Goal: Task Accomplishment & Management: Use online tool/utility

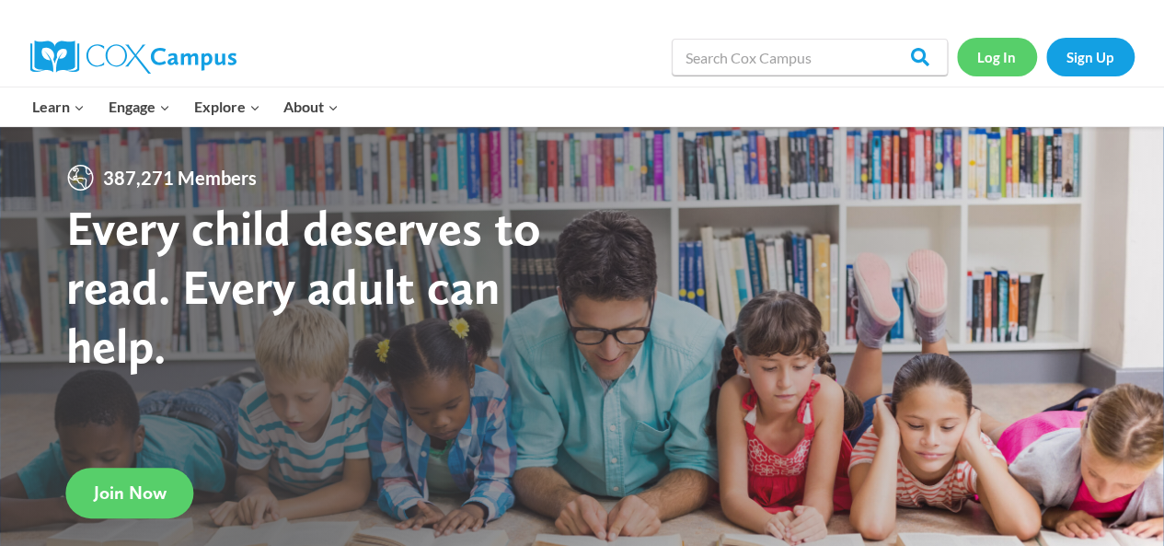
click at [994, 62] on link "Log In" at bounding box center [997, 57] width 80 height 38
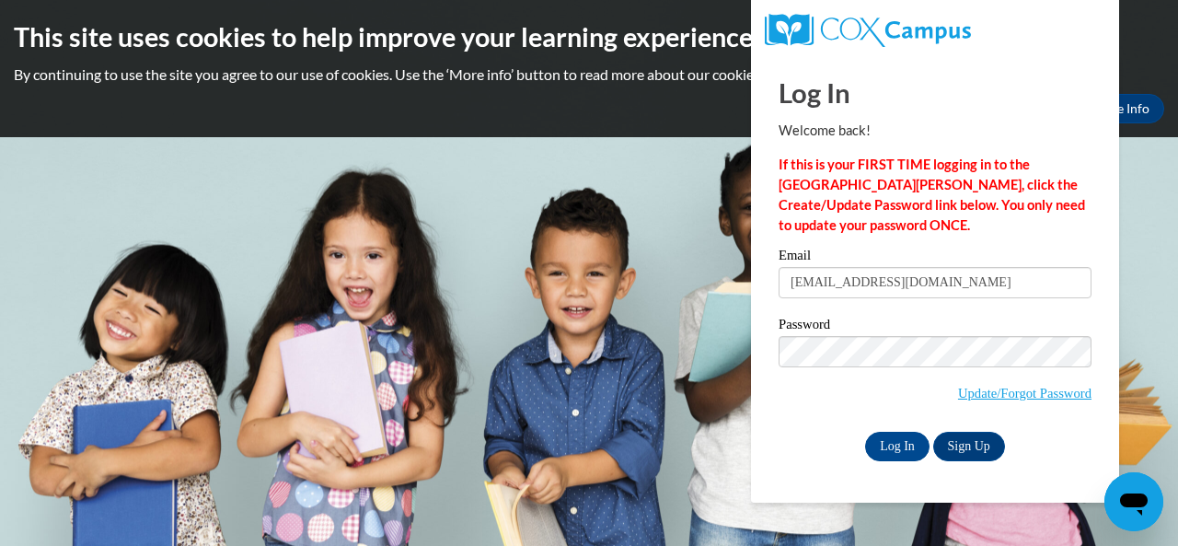
click at [865, 431] on input "Log In" at bounding box center [897, 445] width 64 height 29
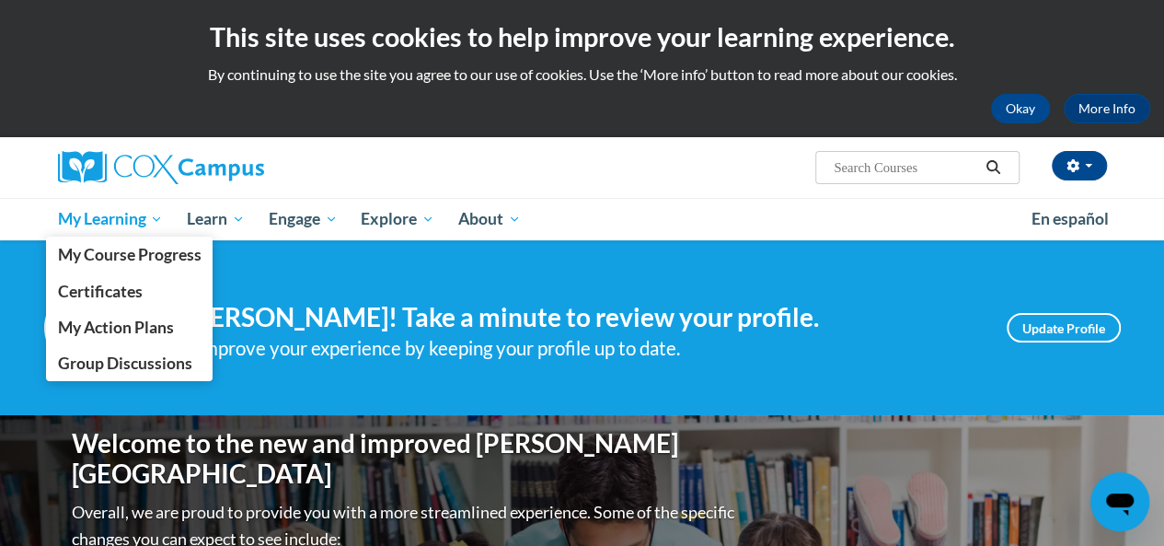
click at [132, 216] on span "My Learning" at bounding box center [110, 219] width 106 height 22
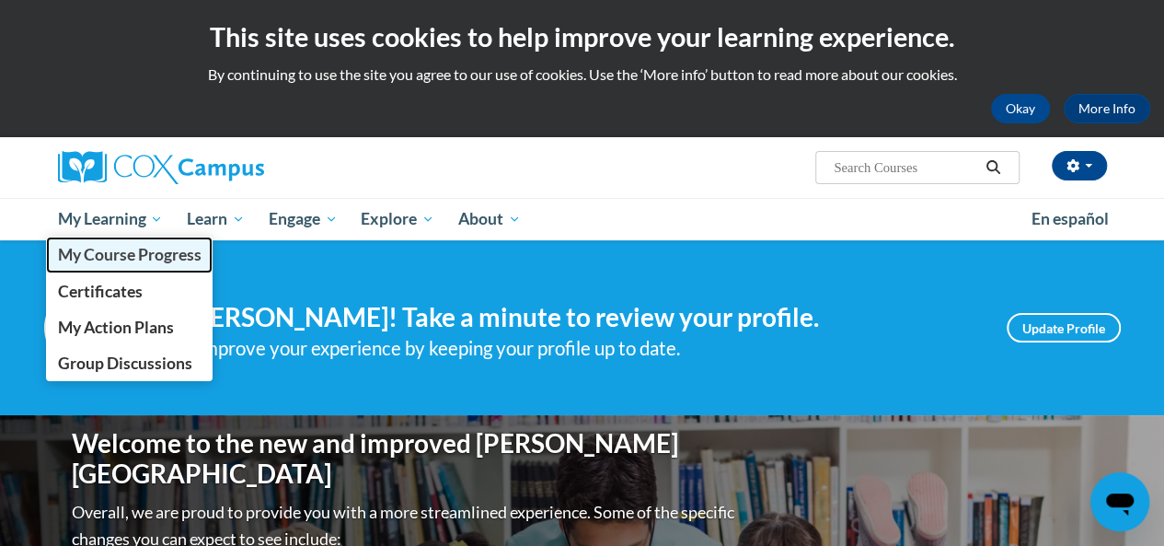
click at [134, 259] on span "My Course Progress" at bounding box center [129, 254] width 144 height 19
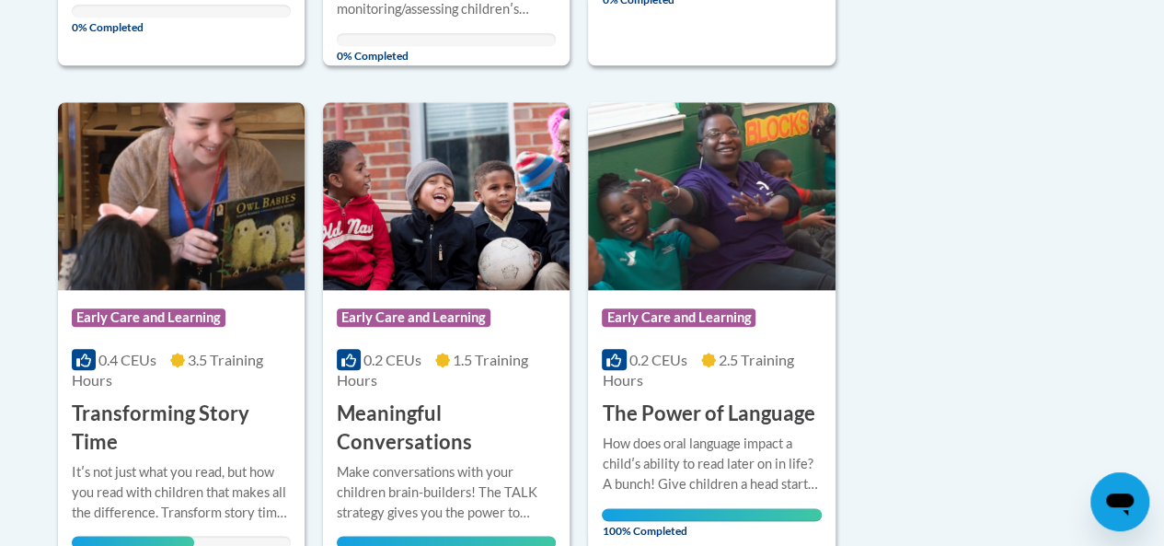
scroll to position [1012, 0]
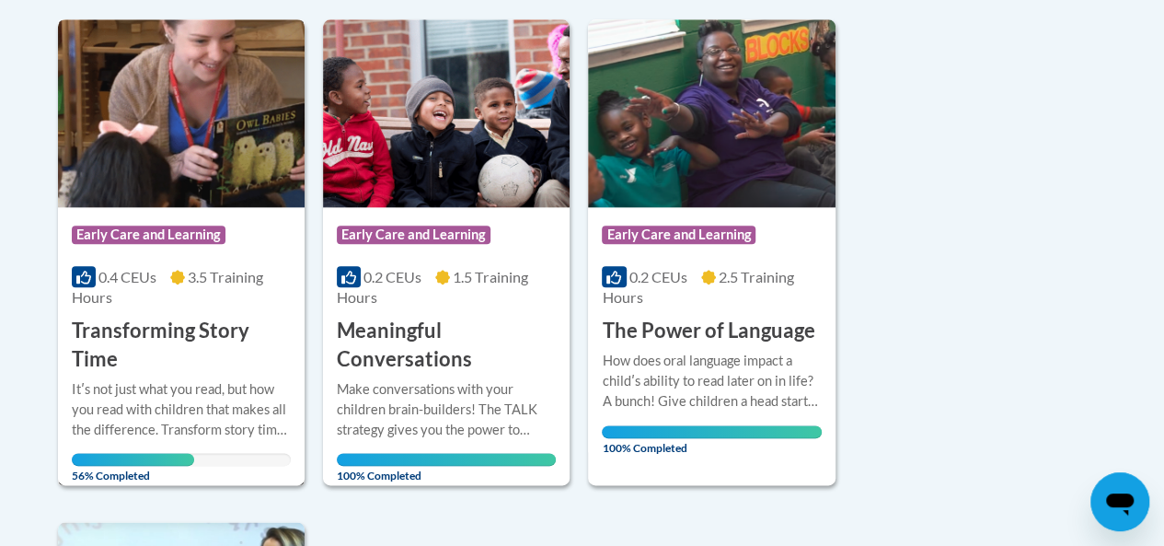
click at [184, 337] on h3 "Transforming Story Time" at bounding box center [181, 344] width 219 height 57
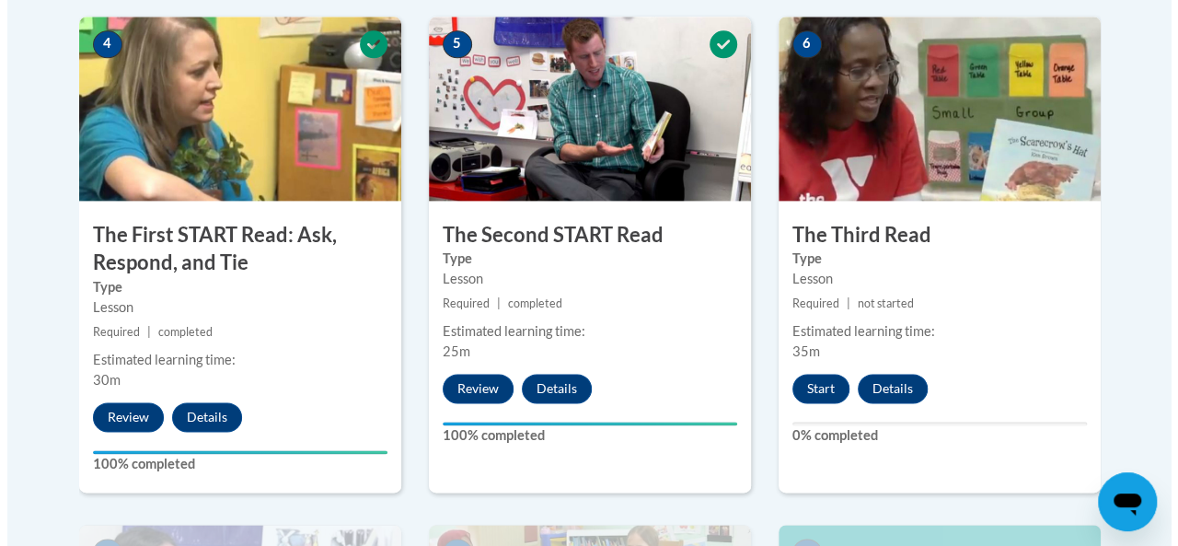
scroll to position [1196, 0]
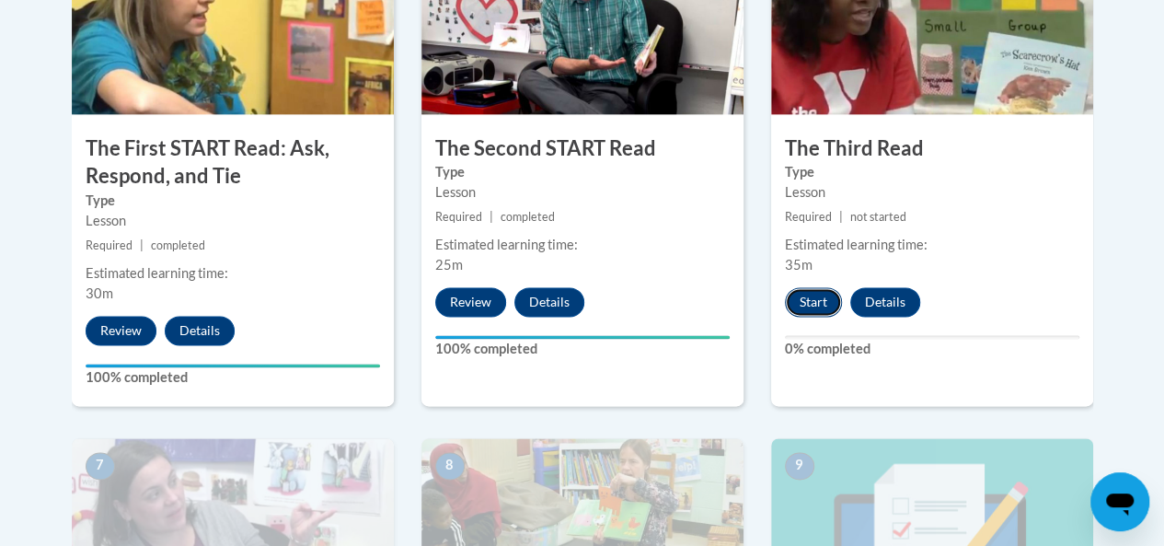
click at [825, 299] on button "Start" at bounding box center [813, 301] width 57 height 29
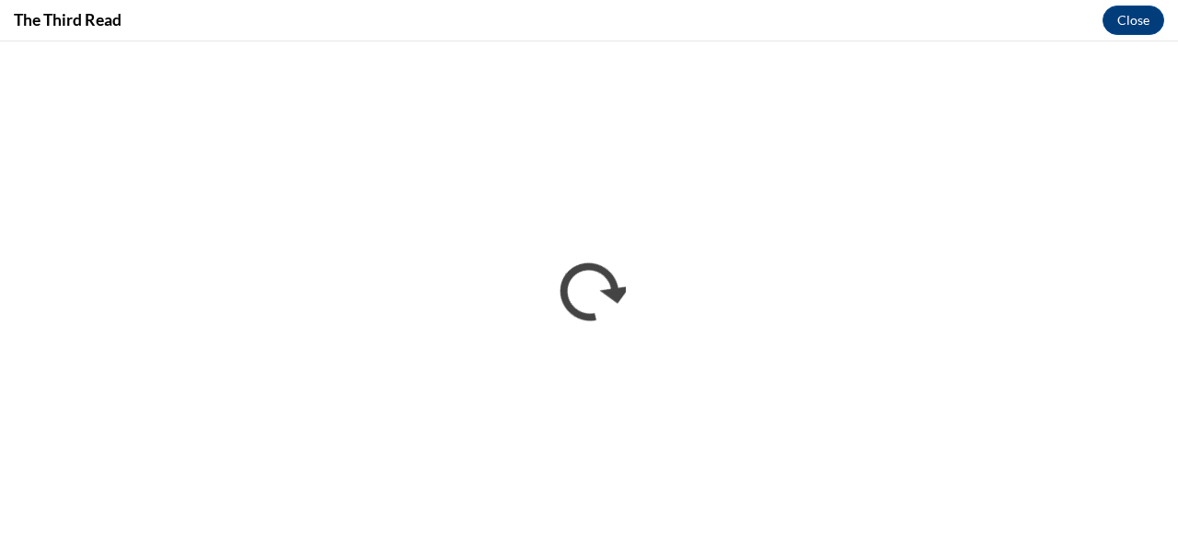
scroll to position [0, 0]
